Goal: Task Accomplishment & Management: Manage account settings

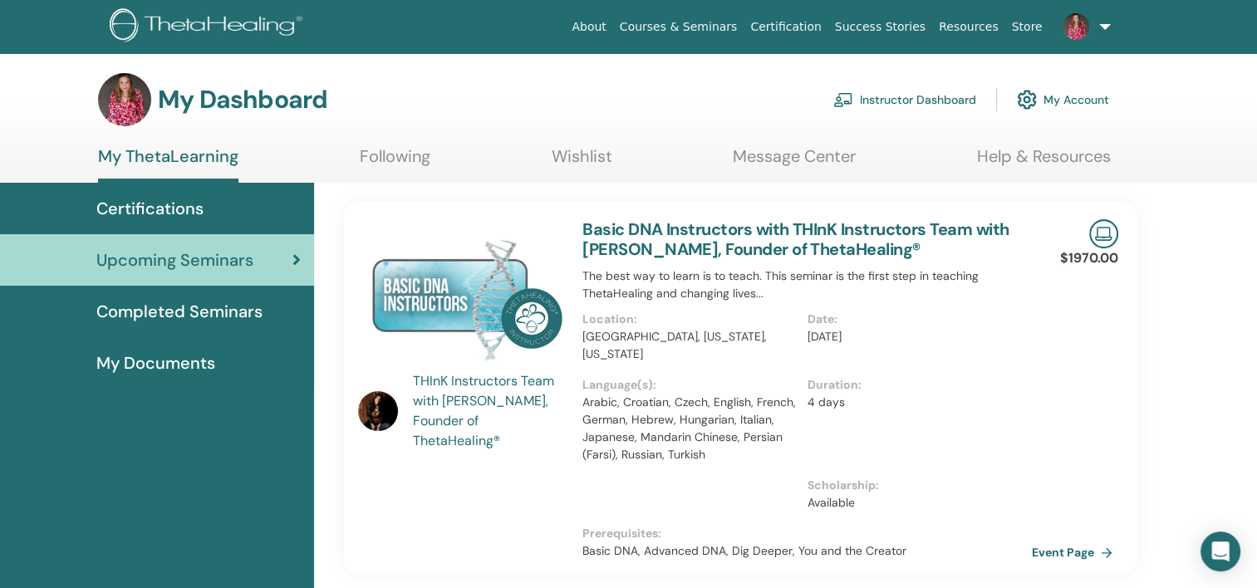
click at [904, 101] on link "Instructor Dashboard" at bounding box center [904, 99] width 143 height 37
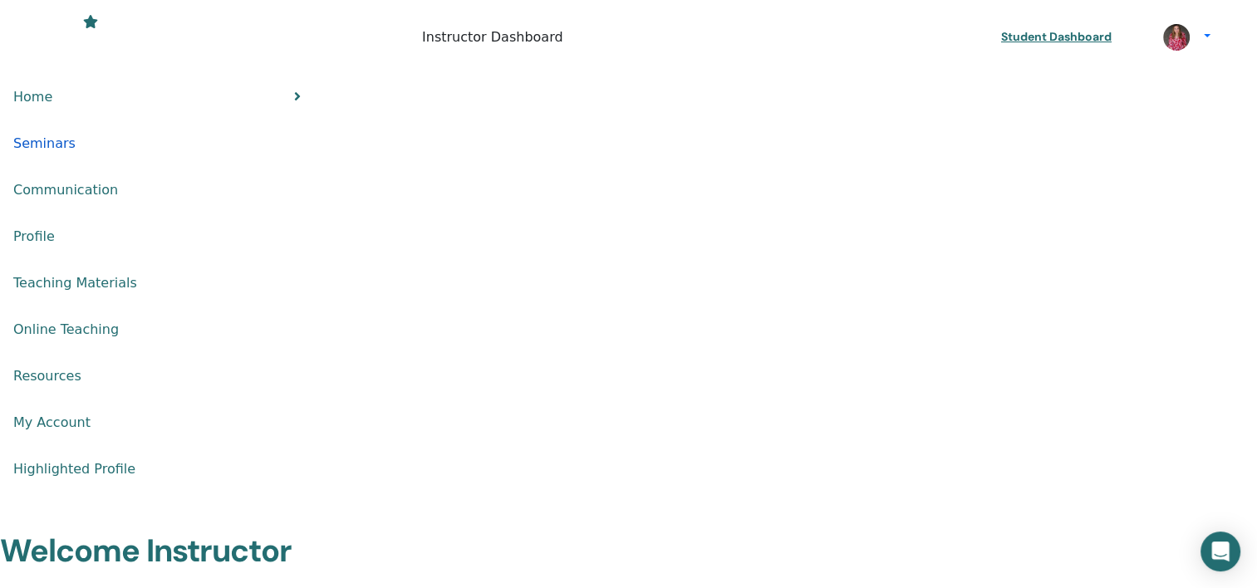
click at [76, 134] on span "Seminars" at bounding box center [44, 144] width 62 height 20
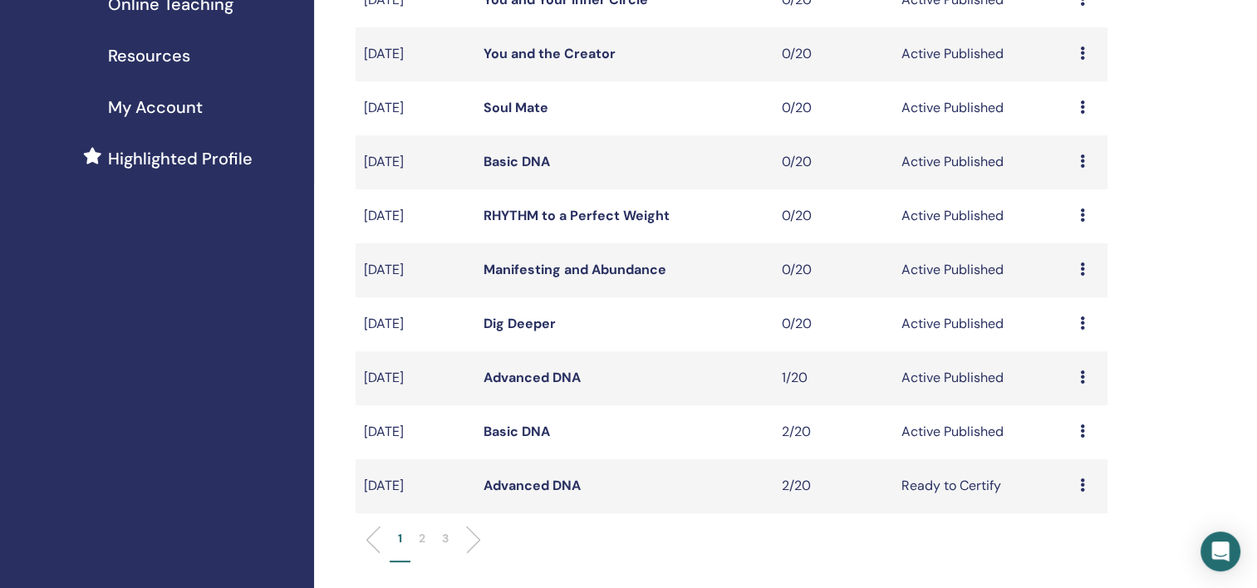
scroll to position [415, 0]
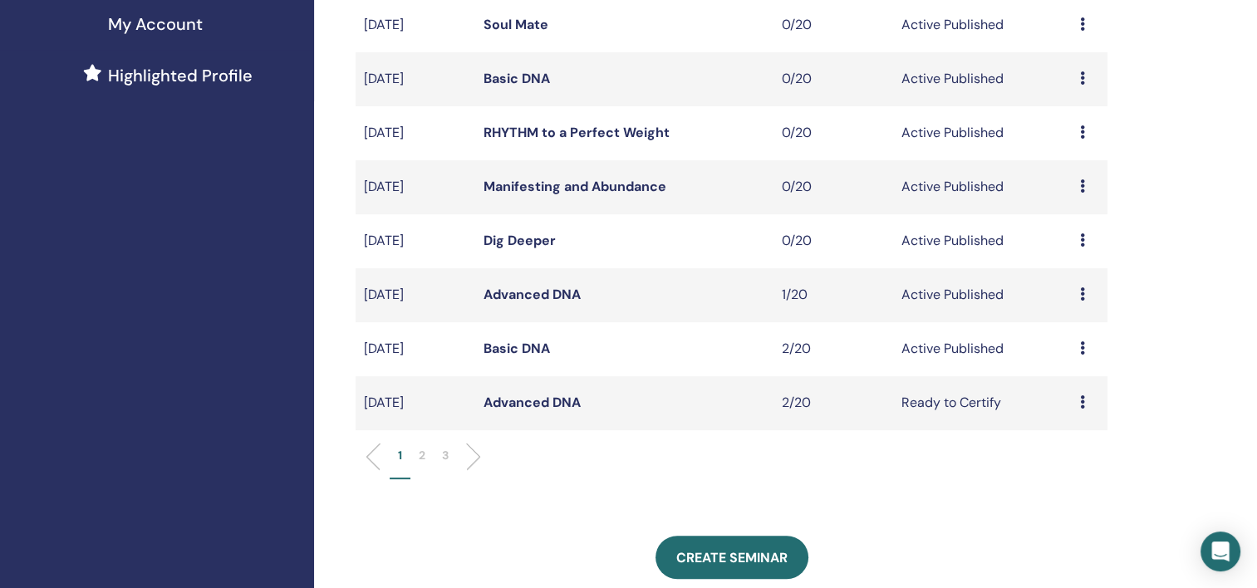
click at [582, 193] on link "Manifesting and Abundance" at bounding box center [575, 186] width 183 height 17
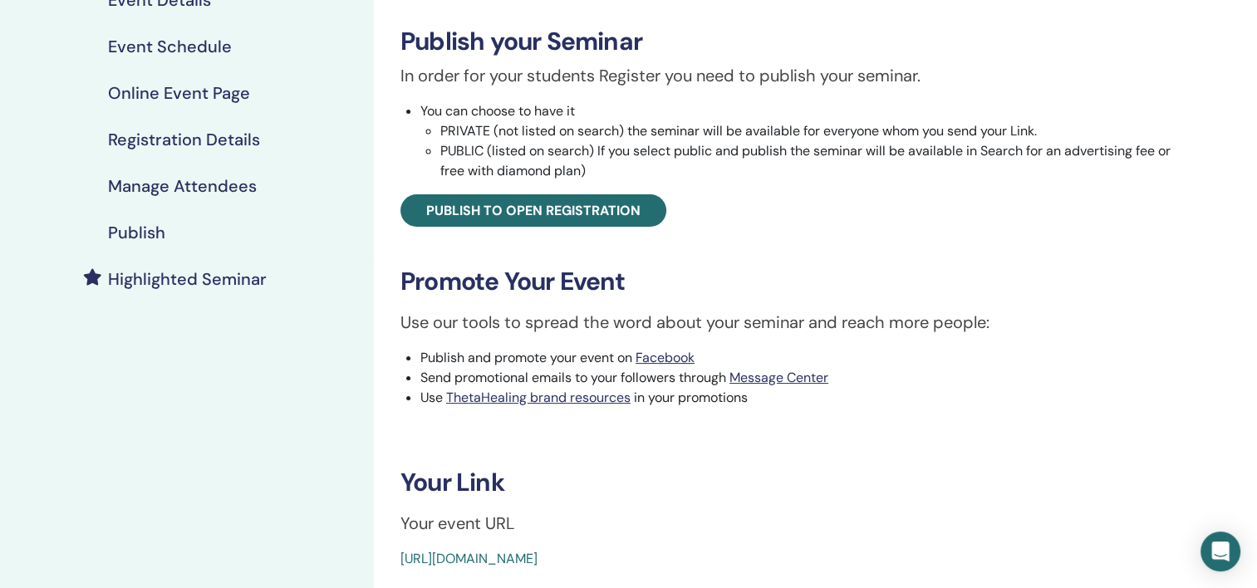
scroll to position [83, 0]
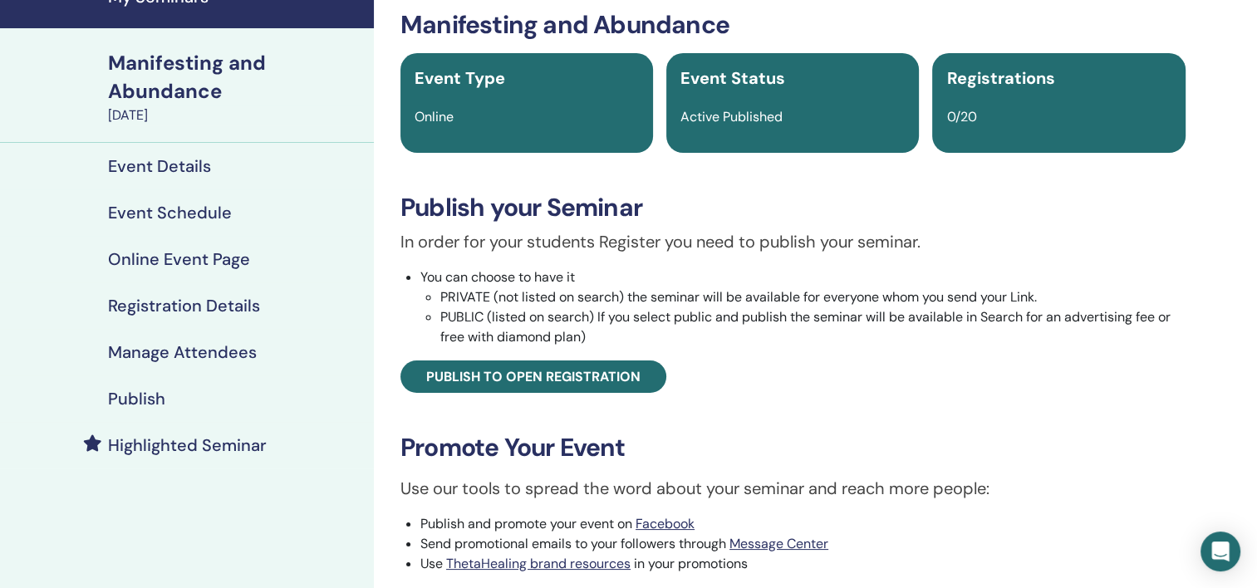
click at [183, 163] on h4 "Event Details" at bounding box center [159, 166] width 103 height 20
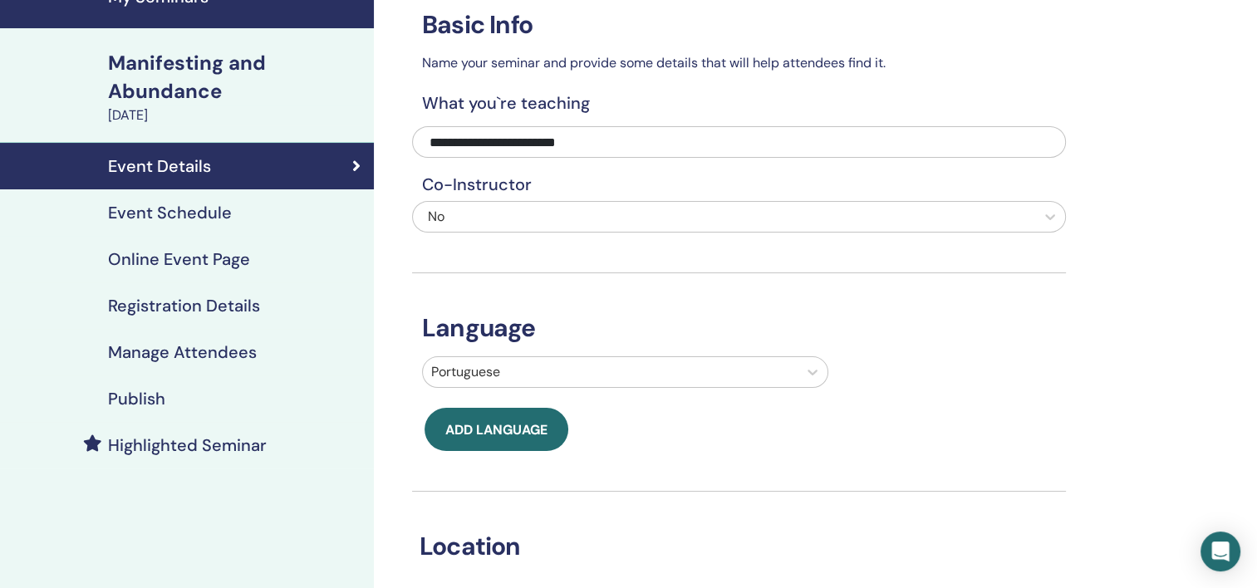
click at [136, 394] on h4 "Publish" at bounding box center [136, 399] width 57 height 20
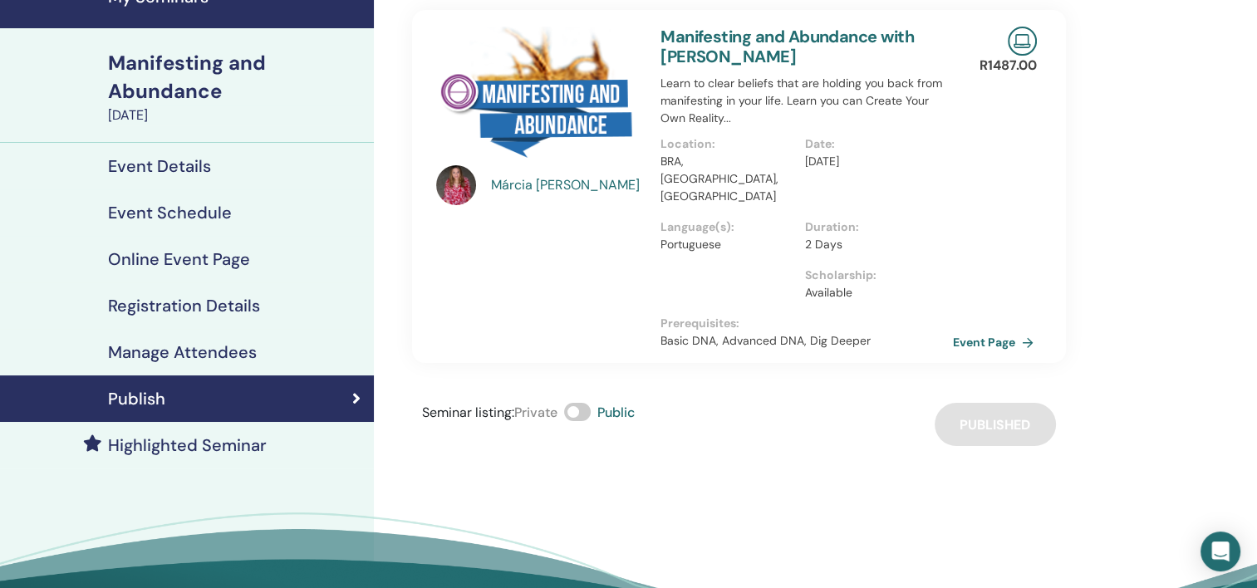
click at [992, 330] on link "Event Page" at bounding box center [996, 342] width 87 height 25
